Goal: Transaction & Acquisition: Purchase product/service

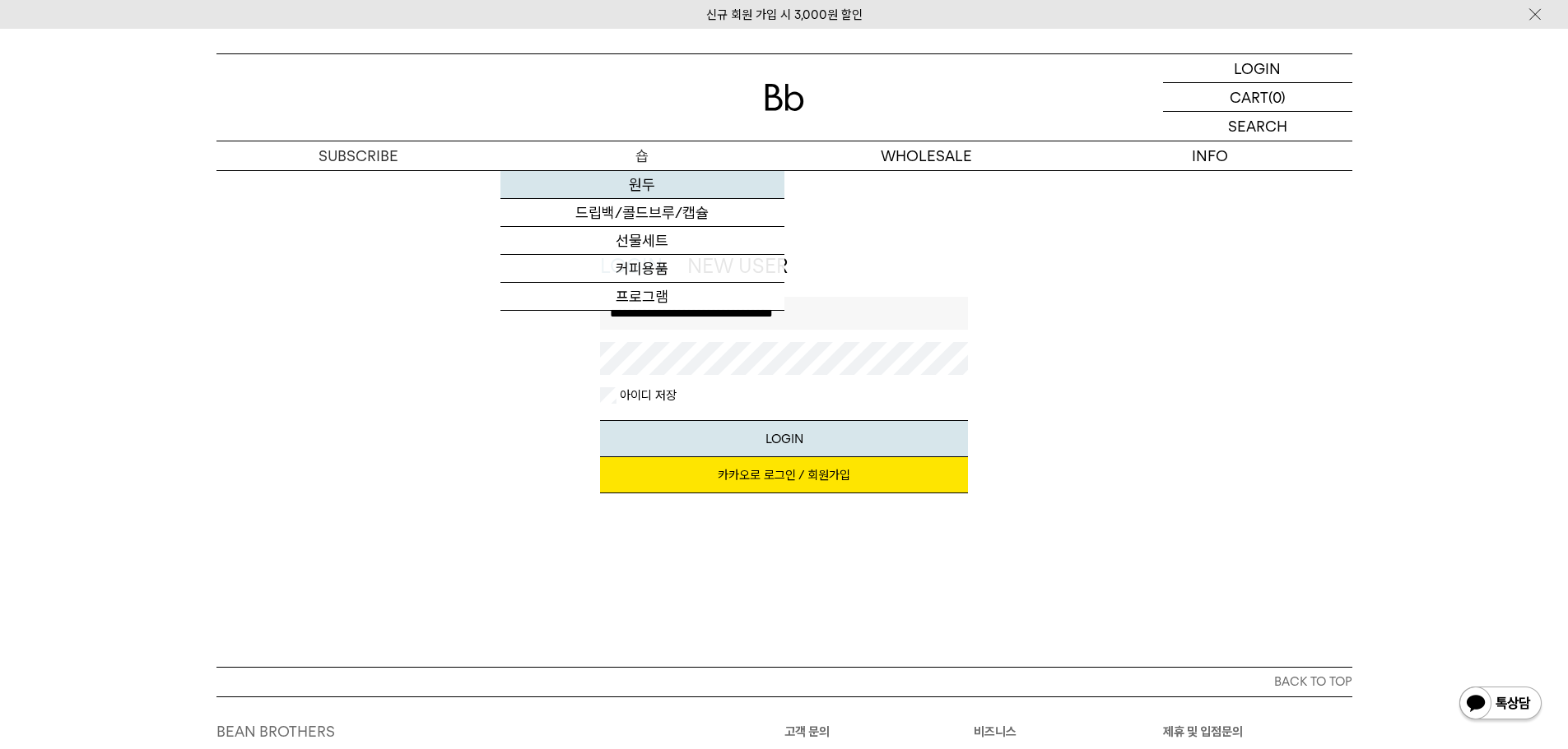
click at [614, 188] on link "원두" at bounding box center [643, 184] width 284 height 28
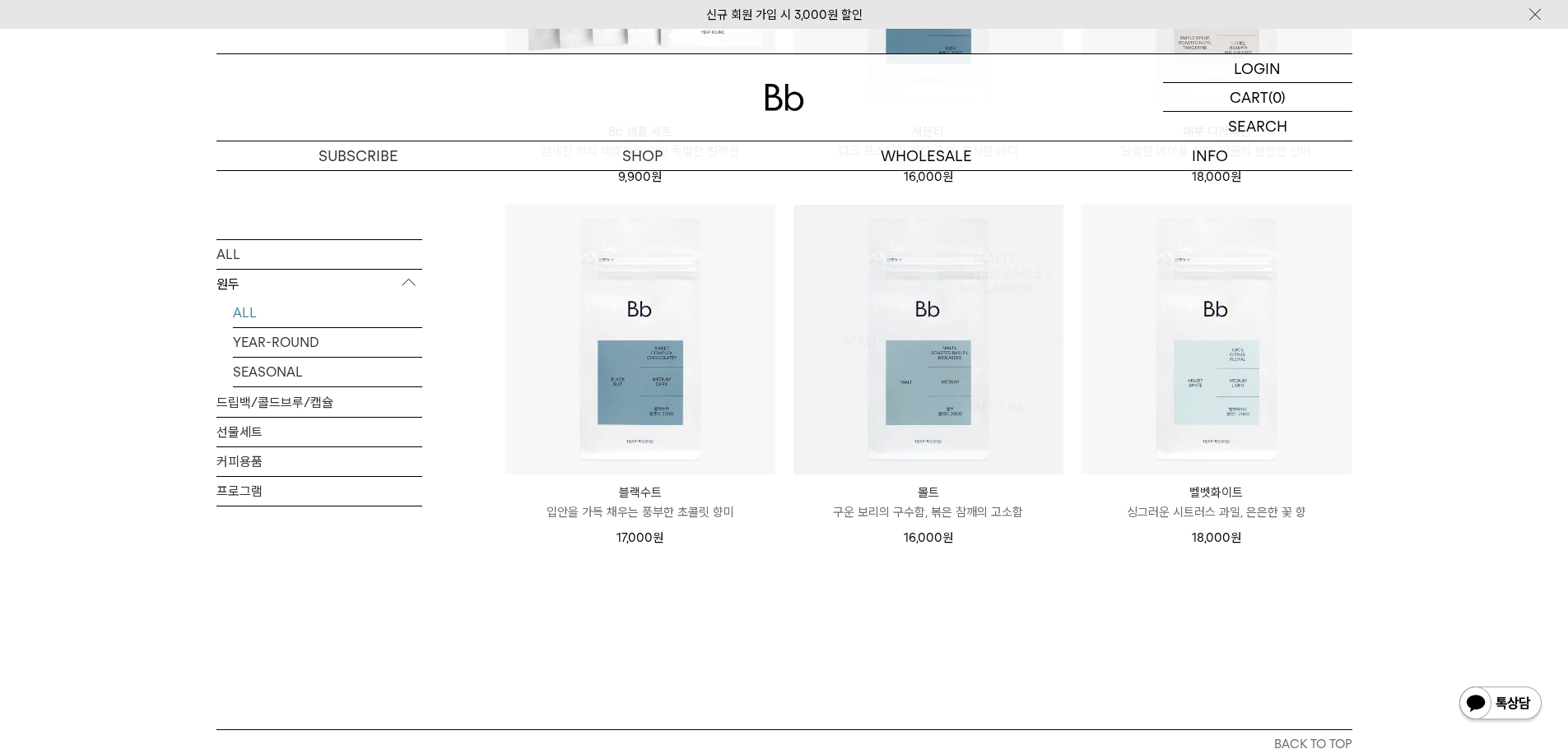
scroll to position [1234, 0]
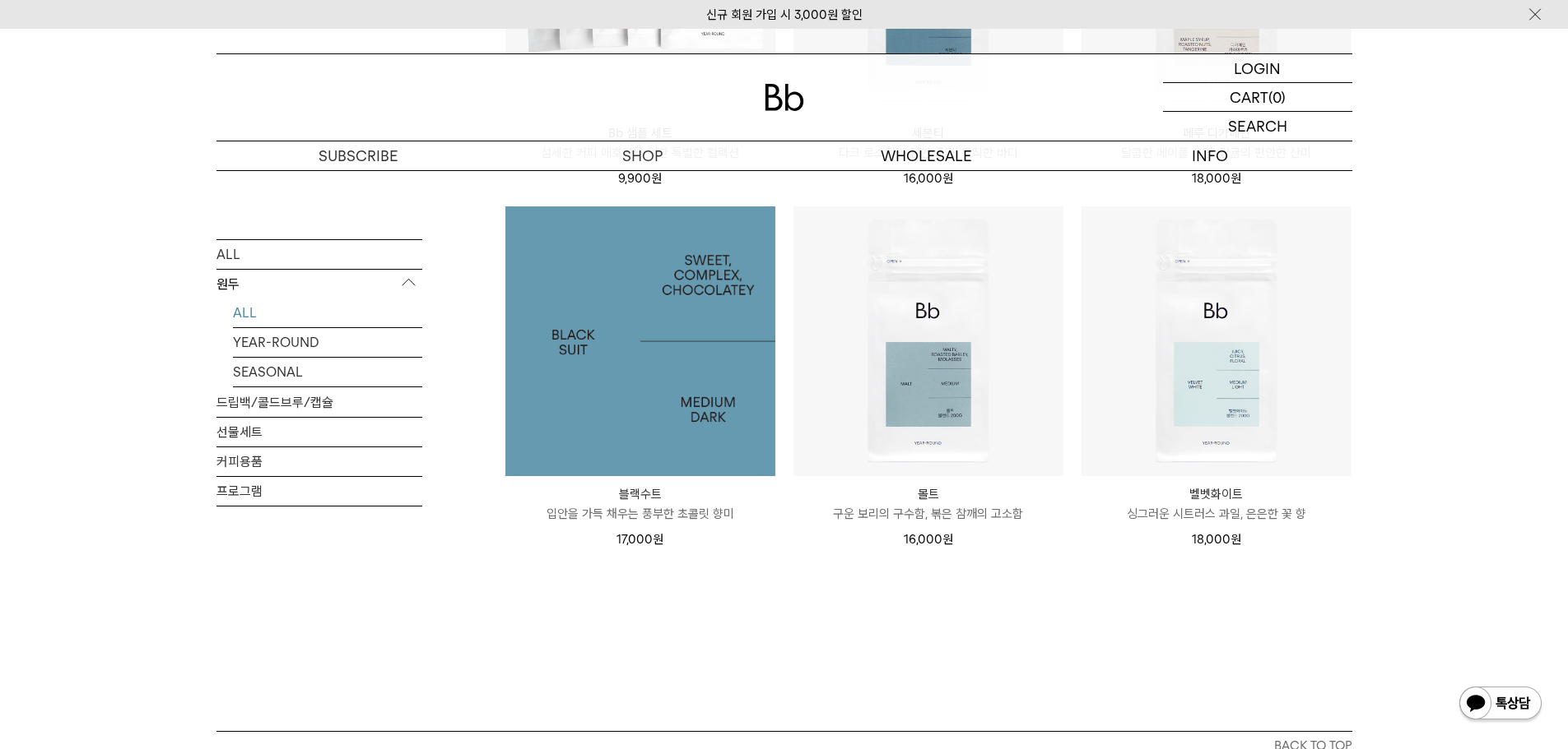
click at [625, 351] on img at bounding box center [640, 340] width 270 height 269
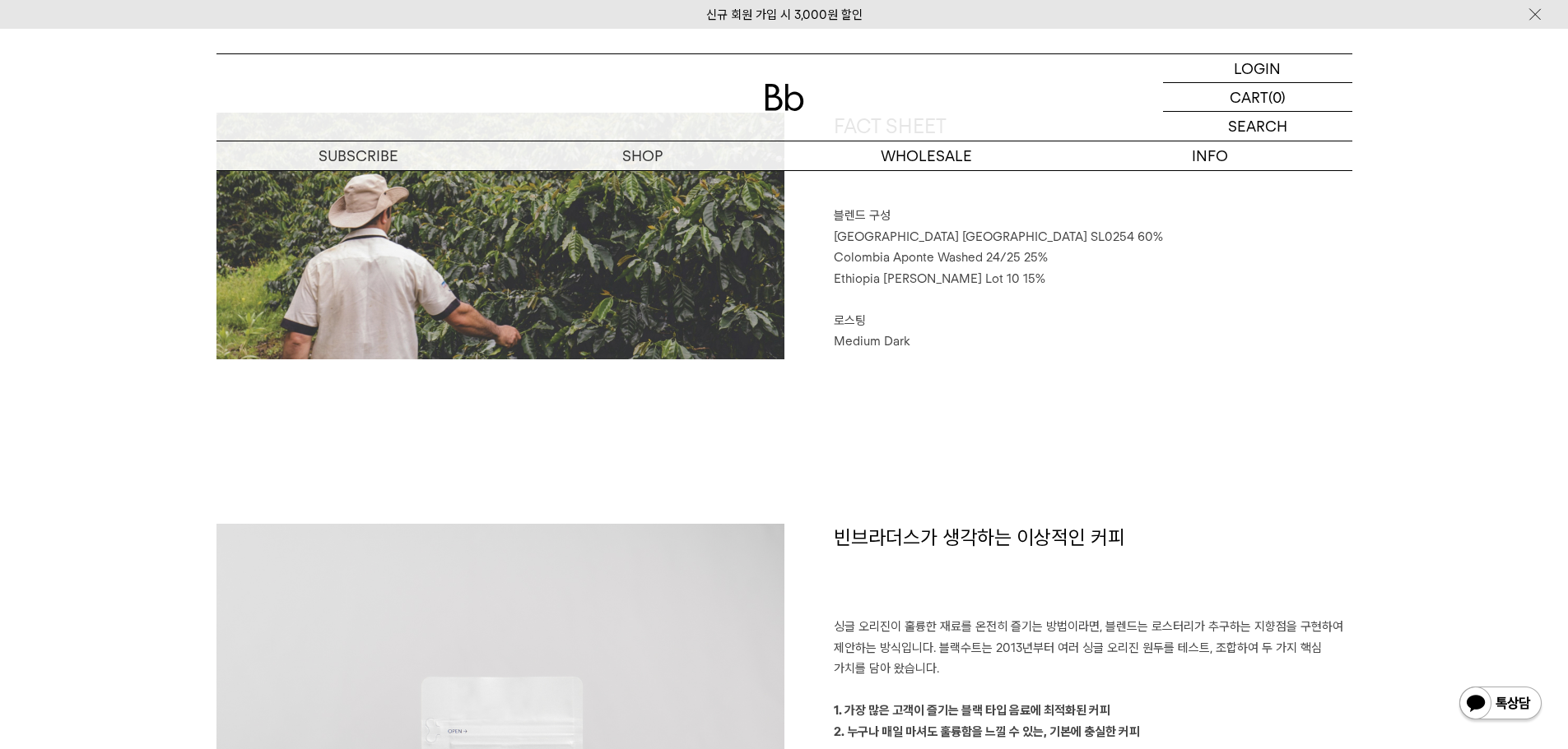
scroll to position [411, 0]
